Goal: Task Accomplishment & Management: Complete application form

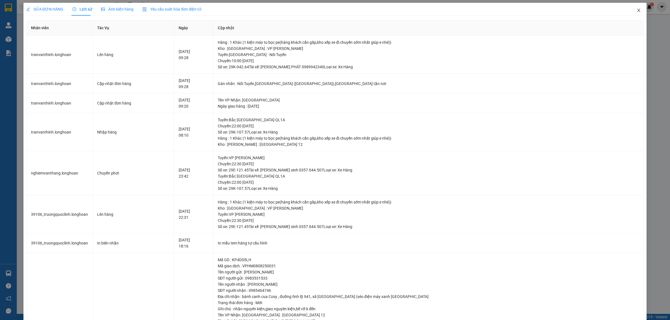
click at [636, 10] on icon "close" at bounding box center [638, 10] width 4 height 4
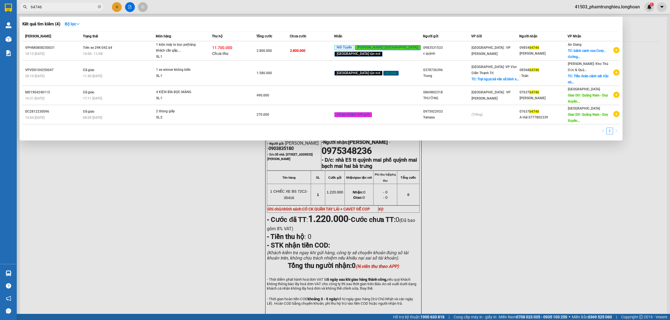
click at [61, 6] on input "64746" at bounding box center [64, 7] width 66 height 6
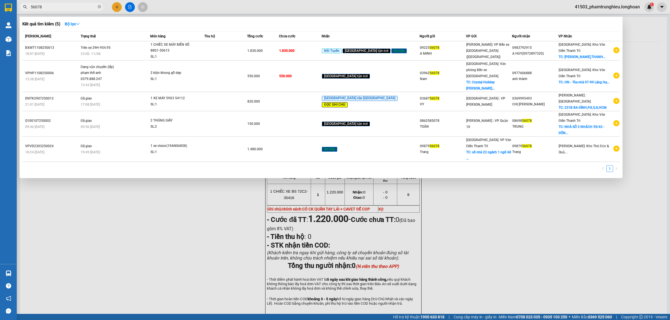
click at [63, 6] on input "56078" at bounding box center [64, 7] width 66 height 6
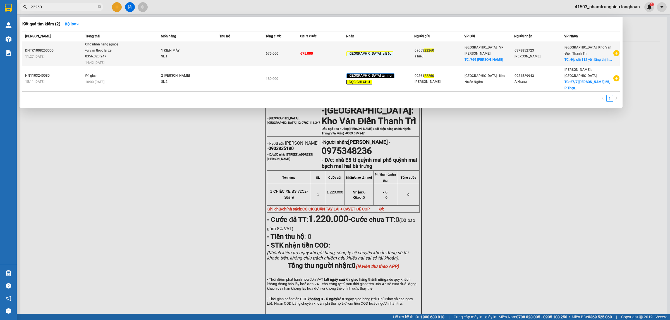
type input "22260"
click at [144, 56] on span "Chờ nhận hàng (giao) vũ văn thức lái xe 0356.323.247 14:42 [DATE]" at bounding box center [122, 53] width 75 height 23
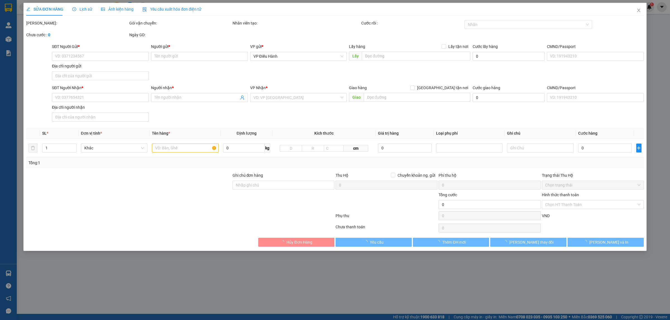
type input "0905322260"
type input "a hiếu"
checkbox input "true"
type input "769 [PERSON_NAME]"
type input "0378852723"
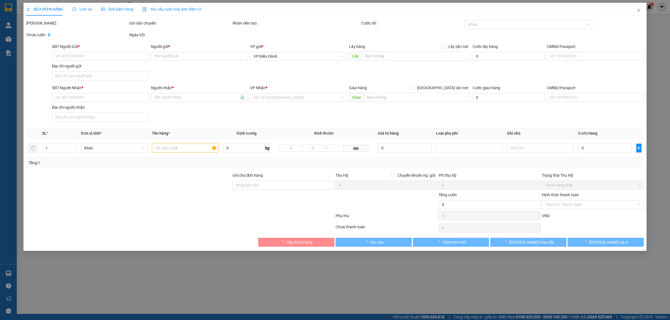
type input "[PERSON_NAME]"
checkbox input "true"
type input "Địa chỉ 112 yên lãng thịnh quang đống đa [GEOGRAPHIC_DATA]"
type input "KHÔNG BAO HƯ VỠ,MÓP MÉO"
type input "675.000"
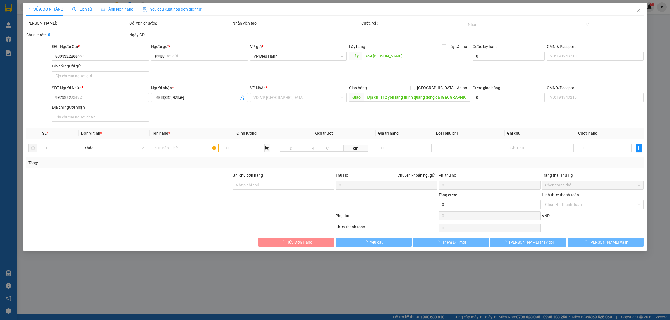
type input "675.000"
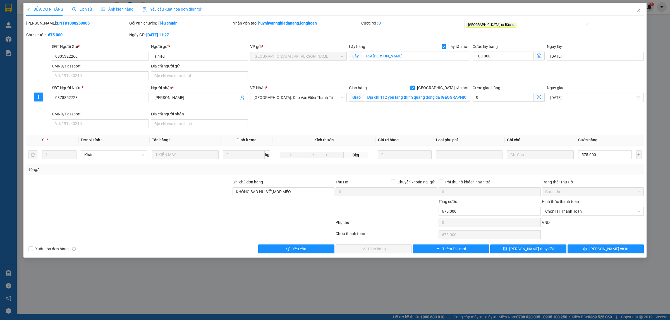
click at [82, 11] on span "Lịch sử" at bounding box center [82, 9] width 20 height 4
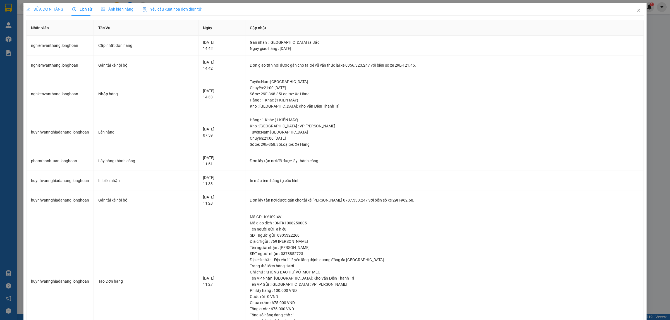
click at [45, 11] on span "SỬA ĐƠN HÀNG" at bounding box center [44, 9] width 37 height 4
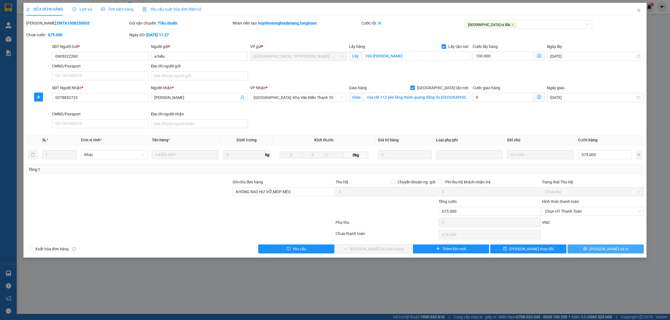
click at [612, 252] on span "[PERSON_NAME] và In" at bounding box center [608, 249] width 39 height 6
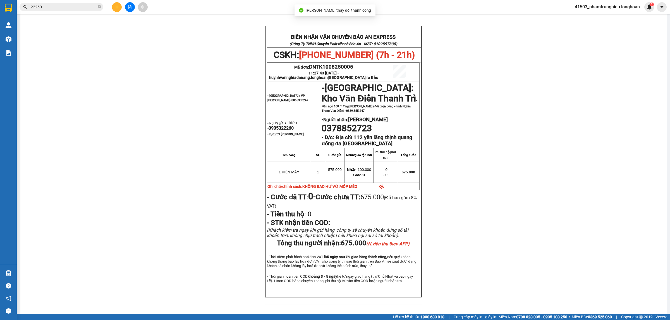
scroll to position [35, 0]
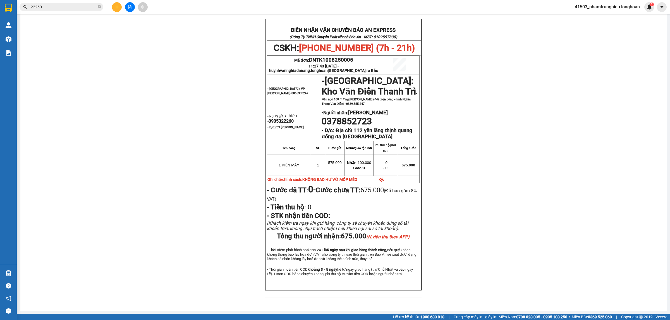
click at [90, 7] on input "22260" at bounding box center [64, 7] width 66 height 6
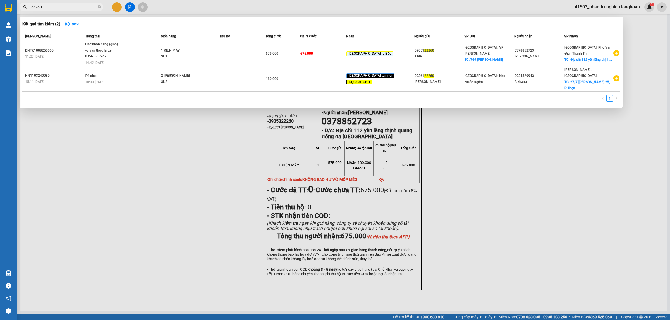
click at [90, 7] on input "22260" at bounding box center [64, 7] width 66 height 6
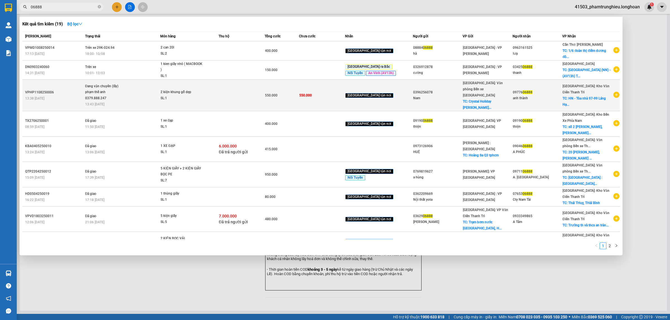
type input "06888"
click at [140, 88] on span "Đang vận chuyển (lấy) phạm thế anh 0379.888.247 13:43 [DATE]" at bounding box center [122, 94] width 75 height 23
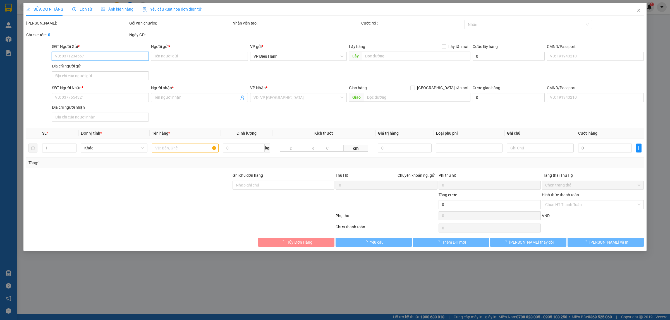
type input "0396256078"
type input "Nam"
checkbox input "true"
type input "Crystal Holiday Habour Vân Đồn, Xã [GEOGRAPHIC_DATA], [GEOGRAPHIC_DATA],"
type input "0977606888"
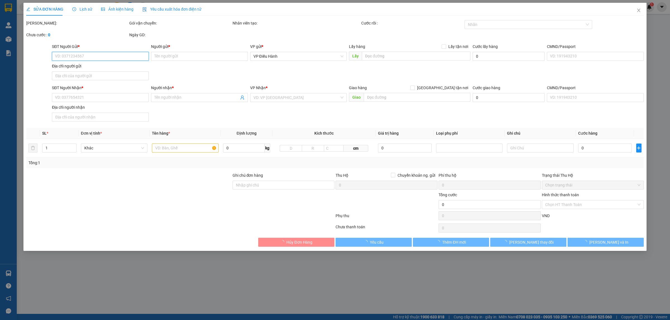
type input "anh thành"
checkbox input "true"
type input "HN - Tòa nhà 97-99 Láng Hạ đống đa"
type input "550.000"
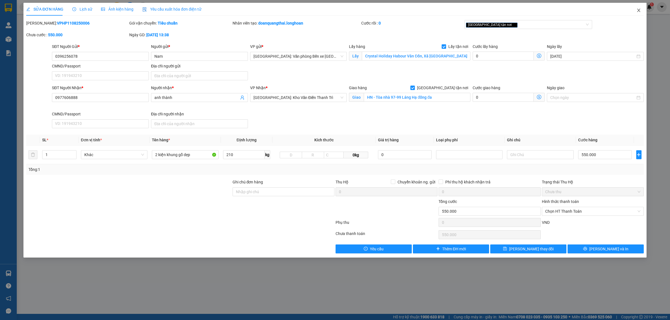
click at [637, 9] on icon "close" at bounding box center [638, 10] width 4 height 4
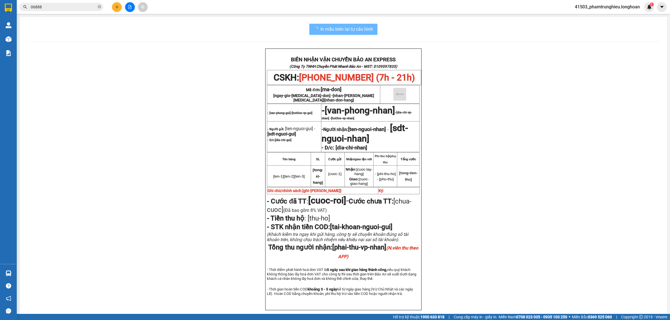
click at [82, 9] on input "06888" at bounding box center [64, 7] width 66 height 6
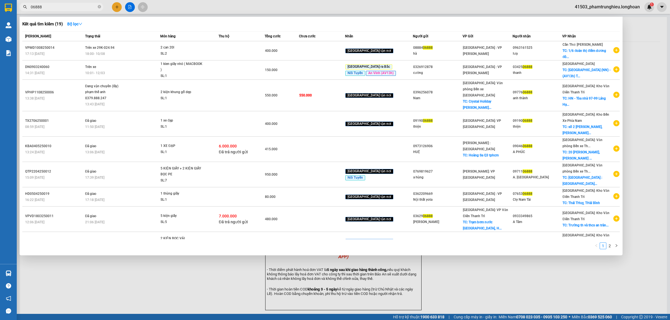
click at [82, 9] on input "06888" at bounding box center [64, 7] width 66 height 6
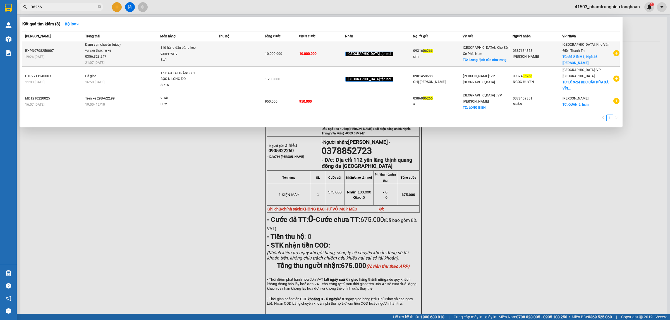
type input "06266"
click at [140, 55] on span "Đang vận chuyển (giao) vũ văn thức lái xe 0356.323.247 21:07 [DATE]" at bounding box center [122, 53] width 75 height 23
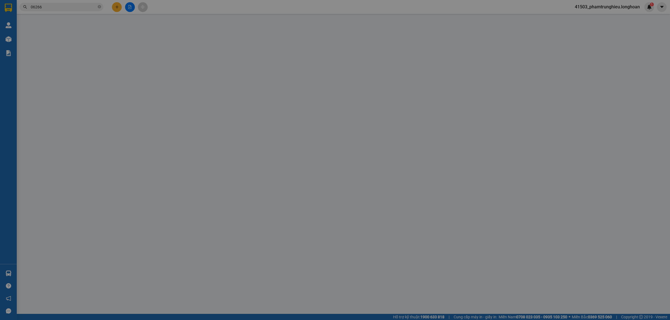
type input "0931606266"
type input "sim"
checkbox input "true"
type input "lương định của nha trang"
type input "0387134358"
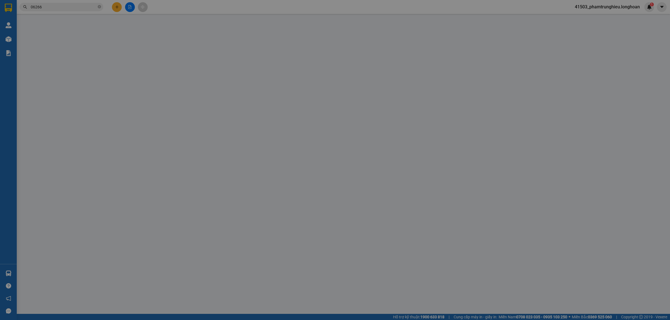
type input "[PERSON_NAME]"
checkbox input "true"
type input "Số 2 lô M1, Ngõ 46 [PERSON_NAME], [GEOGRAPHIC_DATA] thị [GEOGRAPHIC_DATA], [GEO…"
type input "hư vỡ ko đền"
type input "10.000.000"
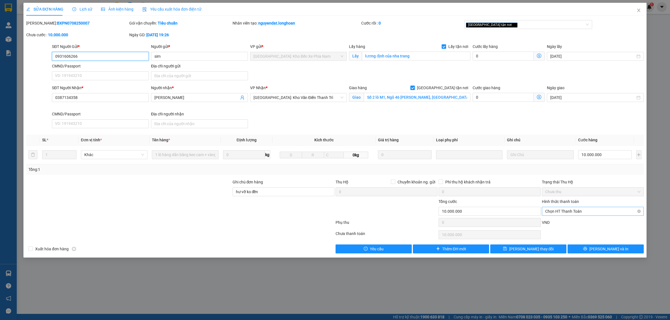
click at [563, 212] on span "Chọn HT Thanh Toán" at bounding box center [592, 211] width 95 height 8
click at [561, 241] on div "Chuyển khoản" at bounding box center [592, 241] width 95 height 6
type input "0"
click at [86, 98] on input "0387134358" at bounding box center [100, 97] width 97 height 9
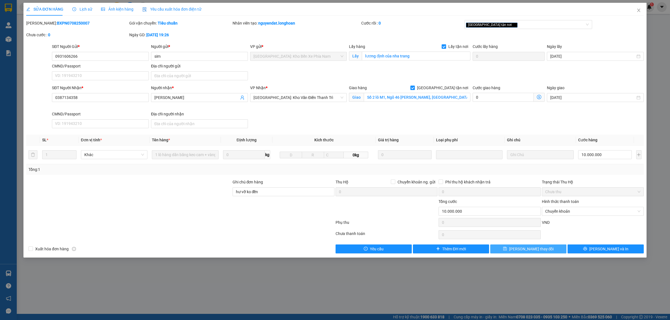
click at [530, 249] on span "[PERSON_NAME] thay đổi" at bounding box center [531, 249] width 45 height 6
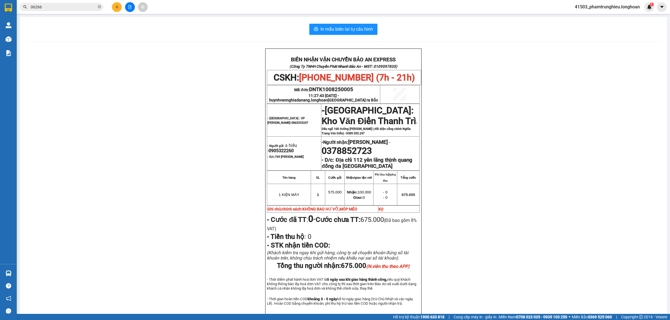
click at [49, 8] on input "06266" at bounding box center [64, 7] width 66 height 6
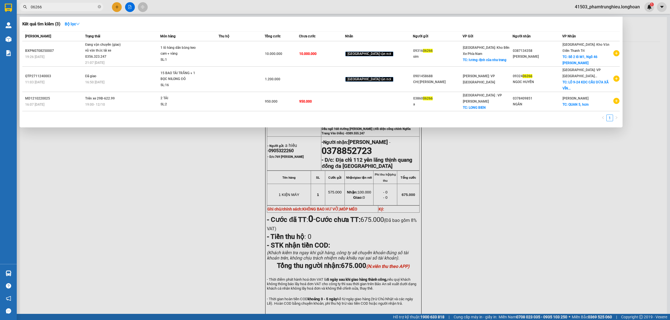
click at [49, 8] on input "06266" at bounding box center [64, 7] width 66 height 6
type input "06266"
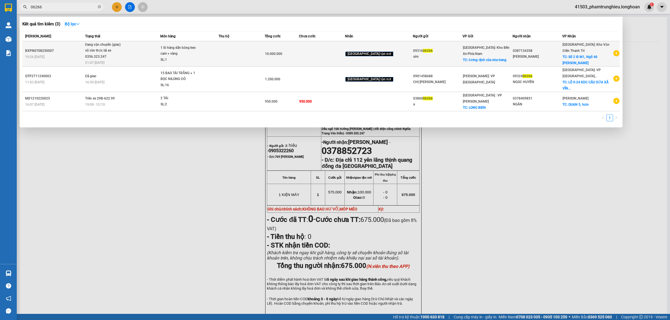
click at [138, 55] on span "Đang vận chuyển (giao) vũ văn thức lái xe 0356.323.247 21:07 [DATE]" at bounding box center [122, 53] width 75 height 23
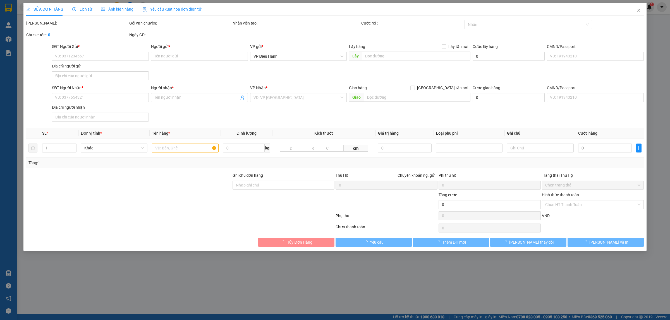
type input "0931606266"
type input "sim"
checkbox input "true"
type input "lương định của nha trang"
type input "0387134358"
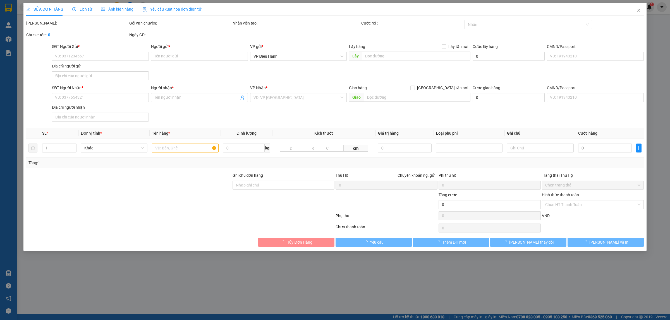
type input "[PERSON_NAME]"
checkbox input "true"
type input "Số 2 lô M1, Ngõ 46 [PERSON_NAME], [GEOGRAPHIC_DATA] thị [GEOGRAPHIC_DATA], [GEO…"
type input "hư vỡ ko đền"
type input "10.000.000"
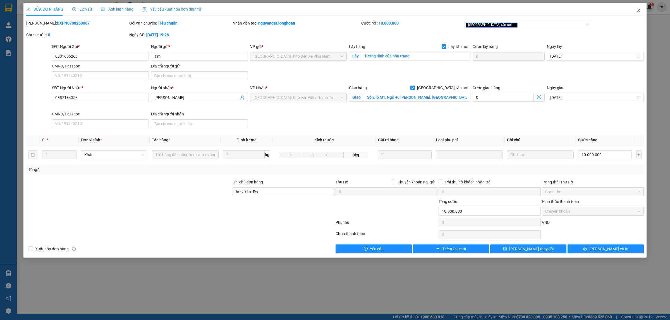
click at [638, 11] on icon "close" at bounding box center [638, 10] width 4 height 4
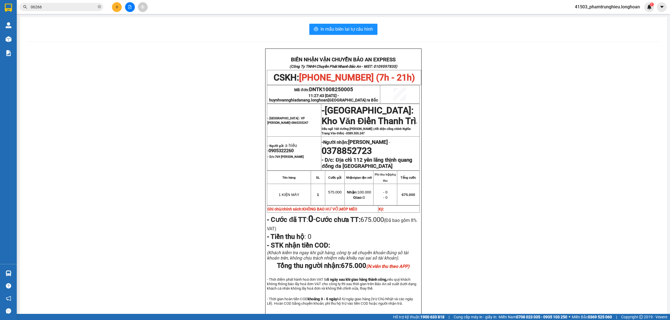
scroll to position [35, 0]
